Goal: Book appointment/travel/reservation

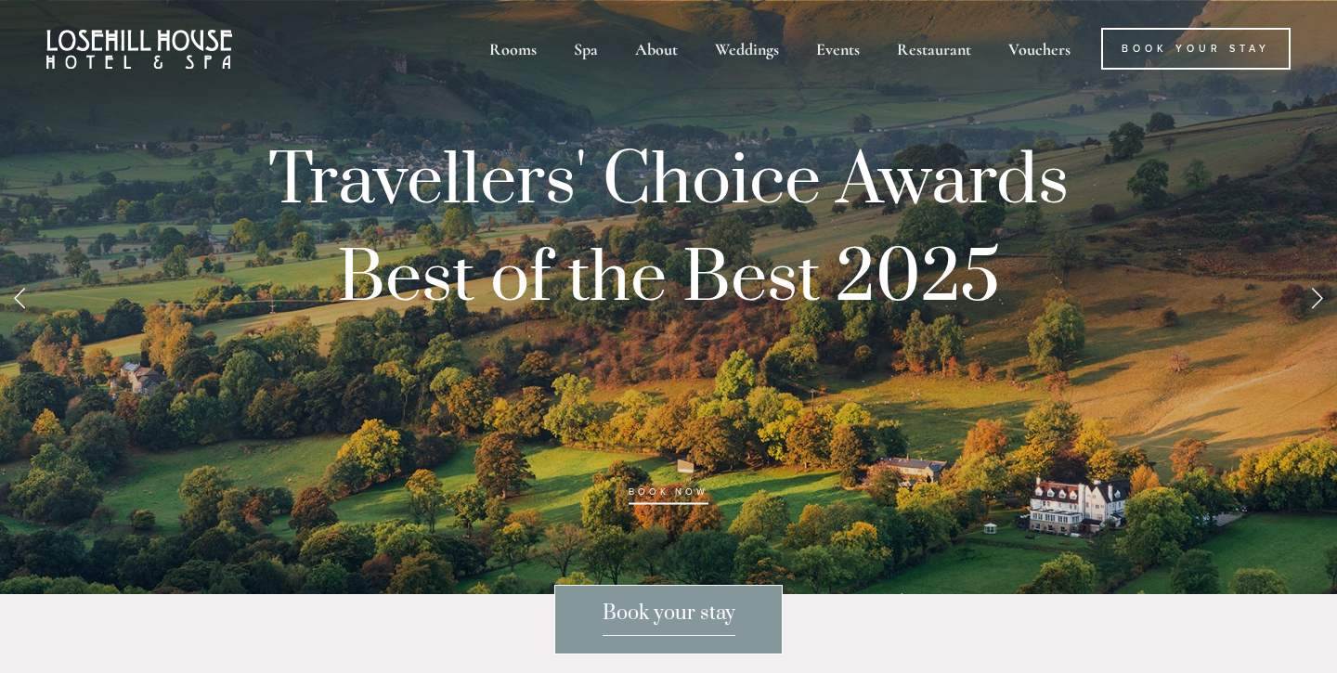
click at [713, 613] on span "Book your stay" at bounding box center [669, 618] width 133 height 35
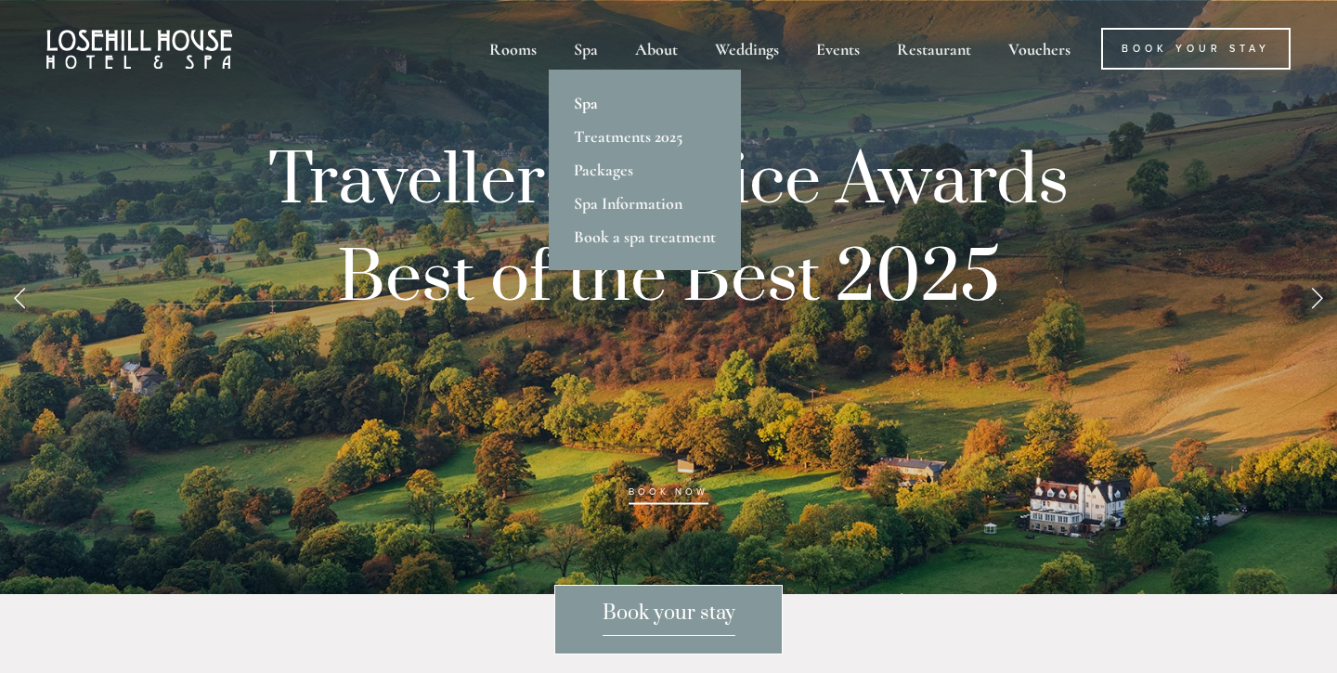
click at [590, 101] on link "Spa" at bounding box center [645, 102] width 192 height 33
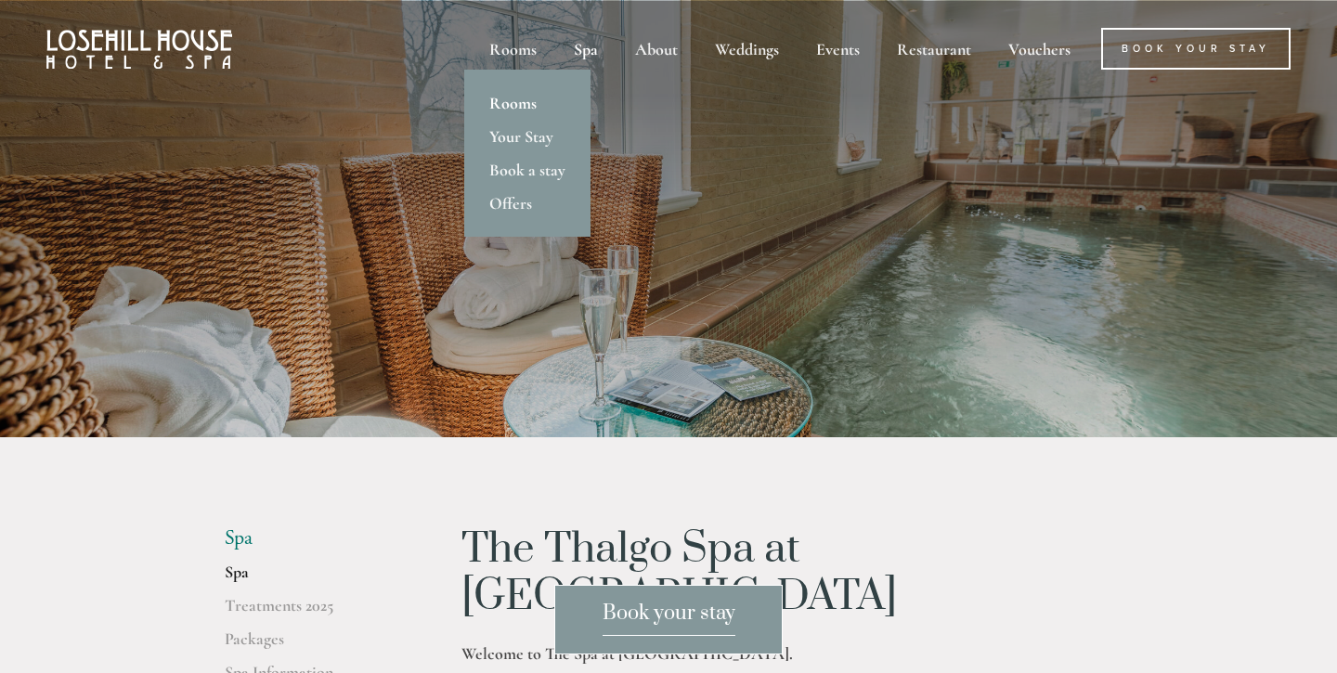
click at [520, 102] on link "Rooms" at bounding box center [527, 102] width 126 height 33
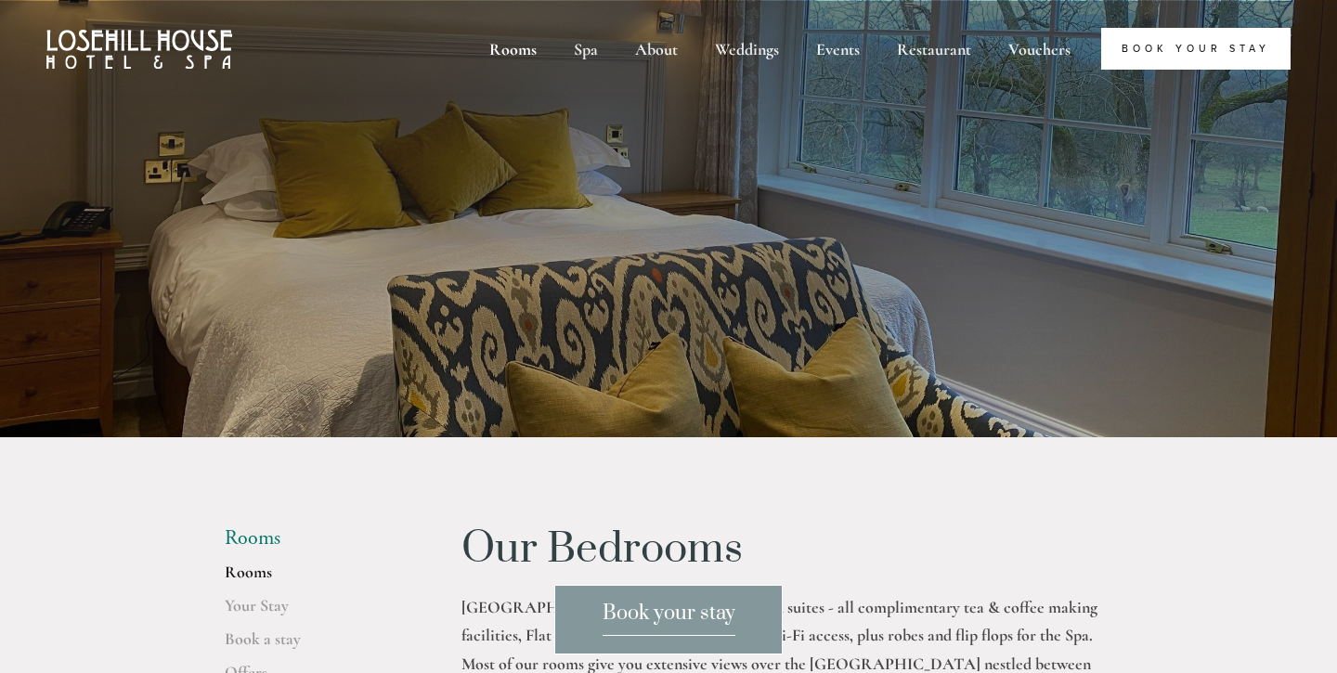
click at [1197, 35] on link "Book Your Stay" at bounding box center [1195, 49] width 189 height 42
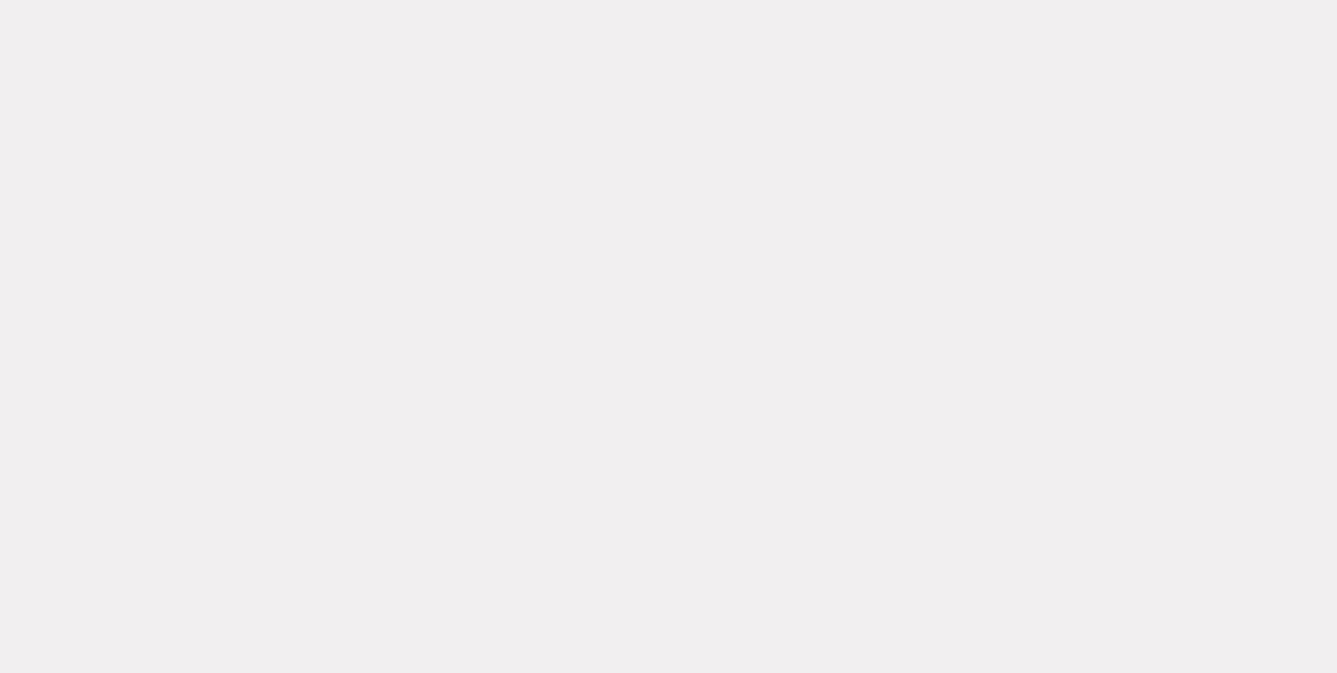
scroll to position [2033, 0]
